Goal: Entertainment & Leisure: Consume media (video, audio)

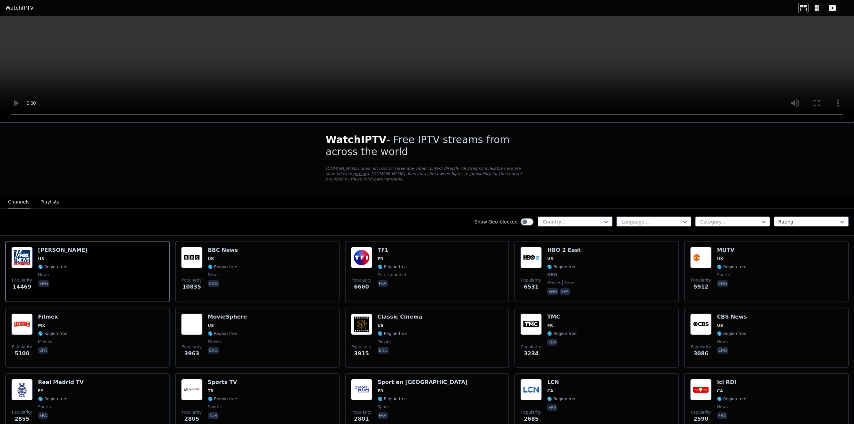
click at [830, 10] on icon at bounding box center [832, 8] width 7 height 7
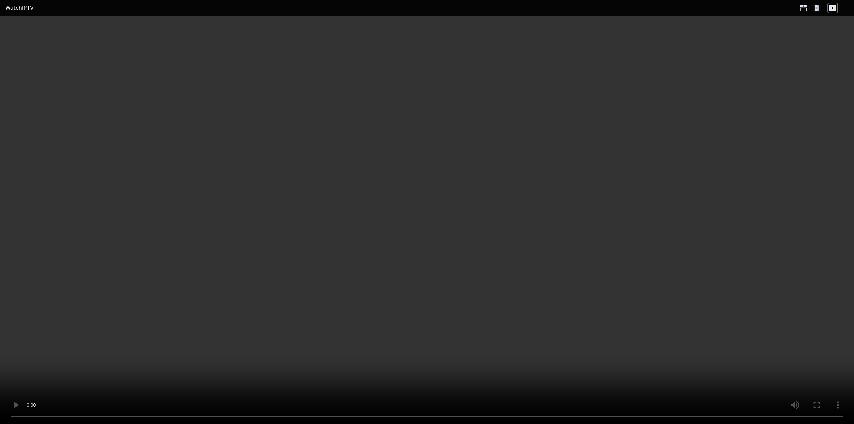
click at [830, 10] on icon at bounding box center [832, 8] width 7 height 7
click at [821, 8] on icon at bounding box center [818, 8] width 11 height 11
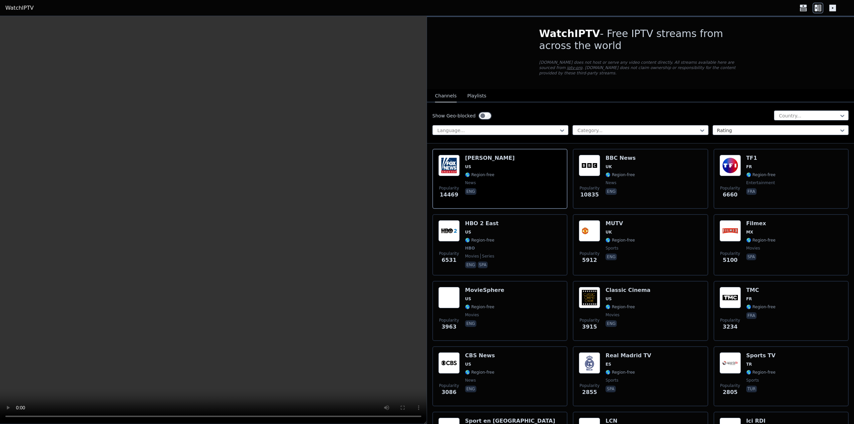
click at [805, 8] on icon at bounding box center [803, 8] width 11 height 11
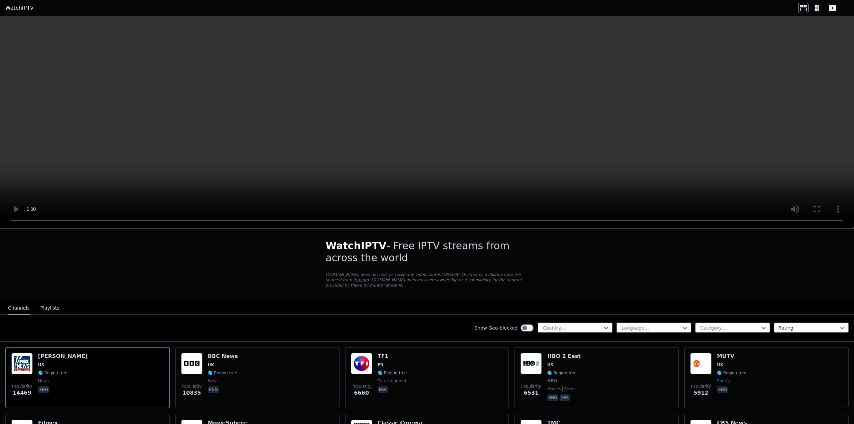
click at [41, 307] on button "Playlists" at bounding box center [49, 308] width 19 height 13
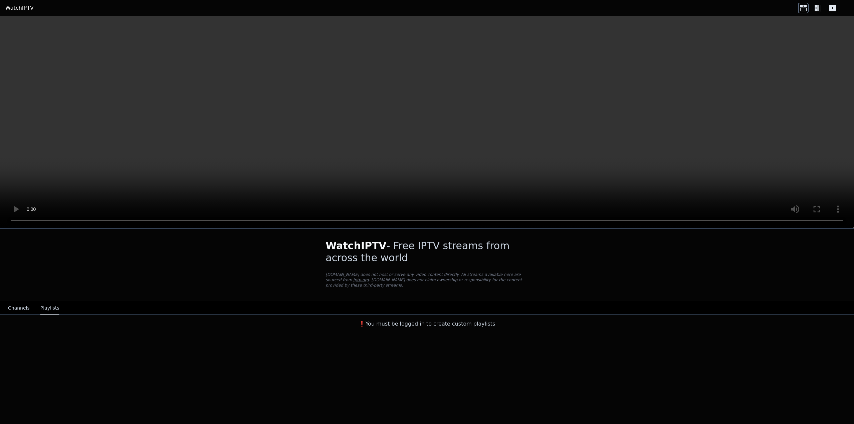
click at [461, 323] on div "❗️You must be logged in to create custom playlists" at bounding box center [427, 323] width 854 height 16
drag, startPoint x: 789, startPoint y: 249, endPoint x: 682, endPoint y: 240, distance: 108.2
click at [788, 251] on div "WatchIPTV - Free IPTV streams from across the world [DOMAIN_NAME] does not host…" at bounding box center [427, 279] width 854 height 101
click at [15, 7] on link "WatchIPTV" at bounding box center [19, 8] width 28 height 8
click at [6, 304] on div "Channels Playlists" at bounding box center [34, 308] width 62 height 13
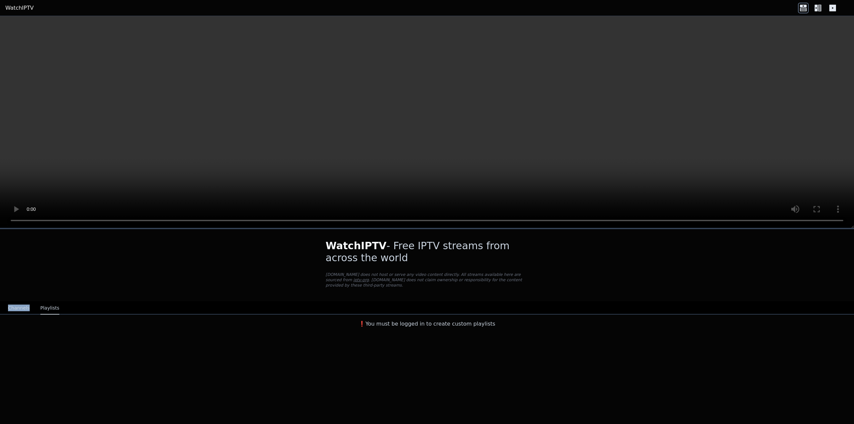
click at [6, 304] on div "Channels Playlists" at bounding box center [34, 308] width 62 height 13
click at [9, 303] on button "Channels" at bounding box center [19, 308] width 22 height 13
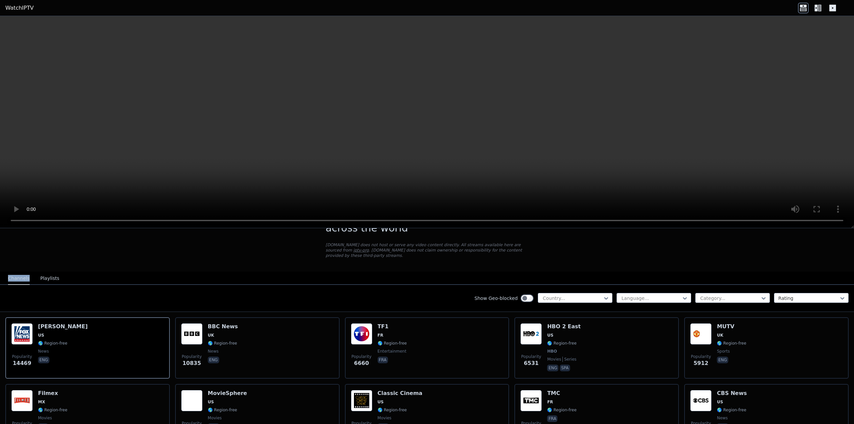
scroll to position [33, 0]
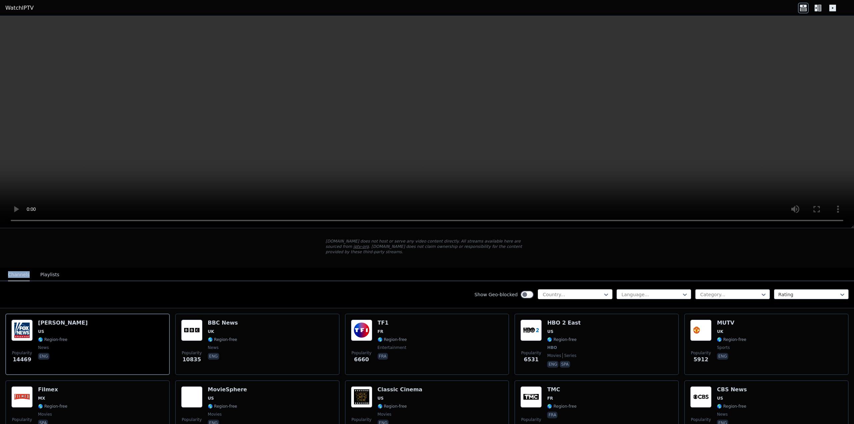
click at [563, 291] on div at bounding box center [572, 294] width 61 height 7
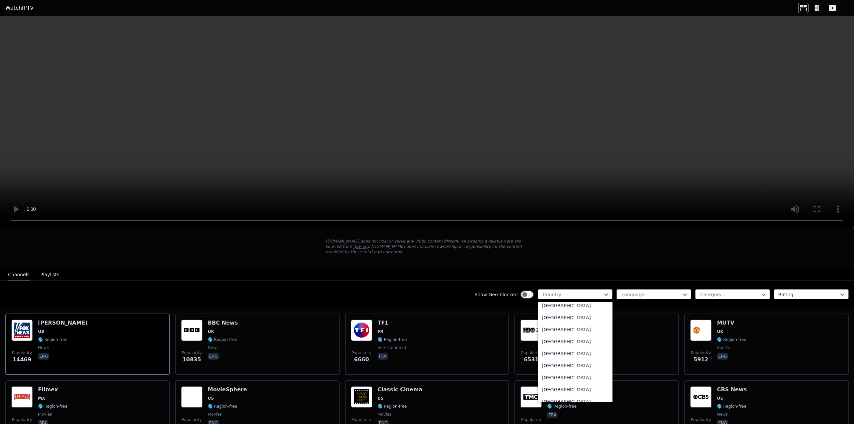
scroll to position [2383, 0]
click at [52, 269] on button "Playlists" at bounding box center [49, 275] width 19 height 13
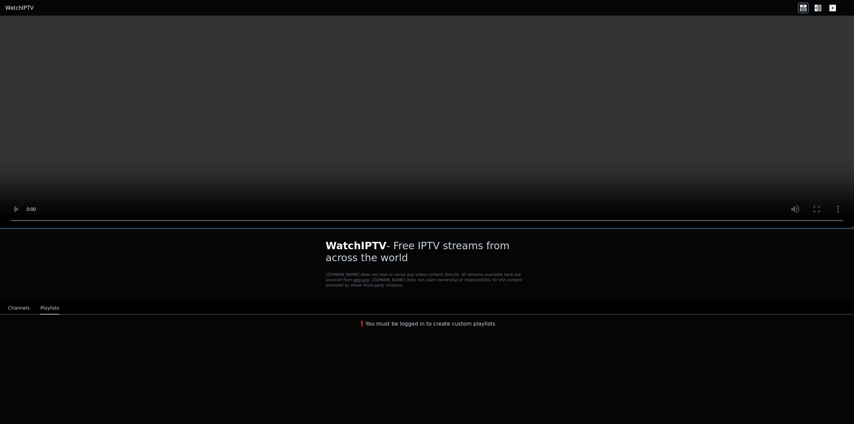
click at [392, 323] on div "❗️You must be logged in to create custom playlists" at bounding box center [427, 323] width 854 height 16
click at [392, 321] on h3 "❗️You must be logged in to create custom playlists" at bounding box center [427, 324] width 224 height 8
click at [367, 250] on span "WatchIPTV" at bounding box center [356, 246] width 61 height 12
click at [442, 252] on h1 "WatchIPTV - Free IPTV streams from across the world" at bounding box center [427, 252] width 203 height 24
click at [500, 132] on video at bounding box center [427, 122] width 854 height 212
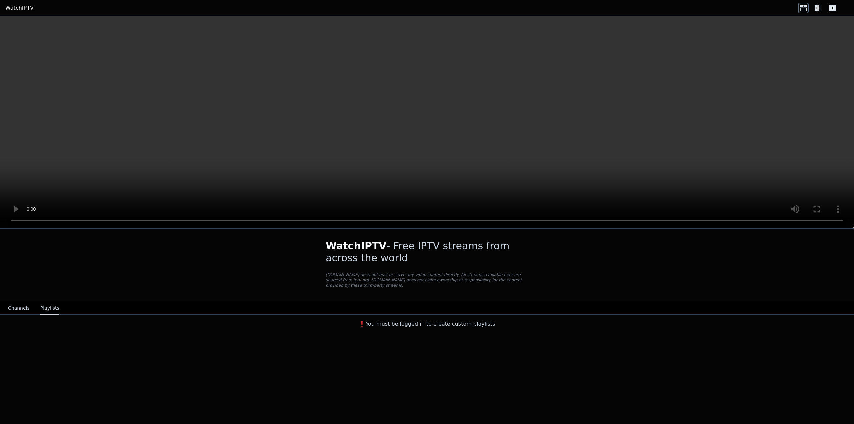
click at [15, 9] on link "WatchIPTV" at bounding box center [19, 8] width 28 height 8
click at [13, 6] on link "WatchIPTV" at bounding box center [19, 8] width 28 height 8
drag, startPoint x: 37, startPoint y: 8, endPoint x: 2, endPoint y: 8, distance: 34.7
click at [2, 8] on header "WatchIPTV" at bounding box center [427, 8] width 854 height 16
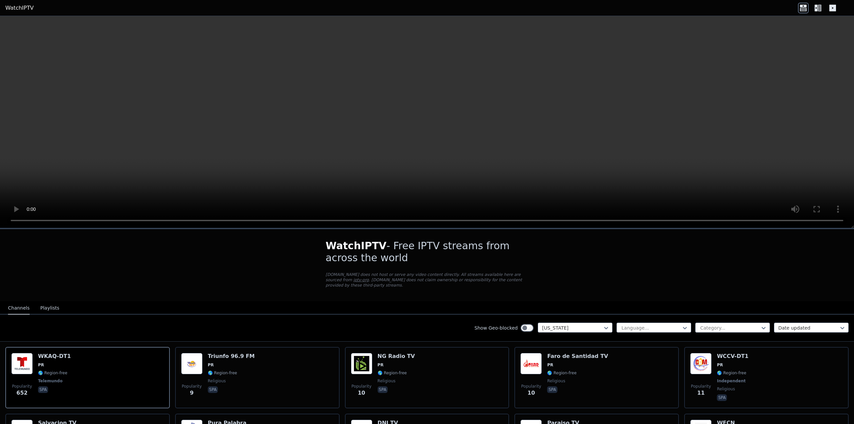
click at [43, 305] on button "Playlists" at bounding box center [49, 308] width 19 height 13
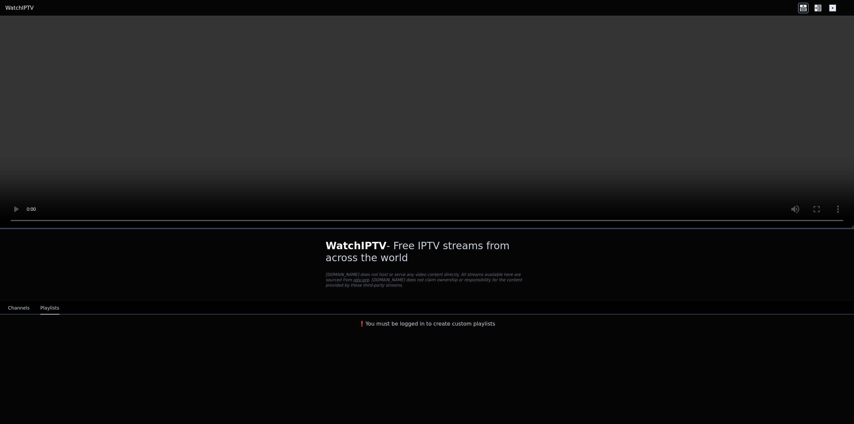
click at [399, 321] on h3 "❗️You must be logged in to create custom playlists" at bounding box center [427, 324] width 224 height 8
click at [823, 11] on div at bounding box center [818, 8] width 40 height 11
